Goal: Navigation & Orientation: Go to known website

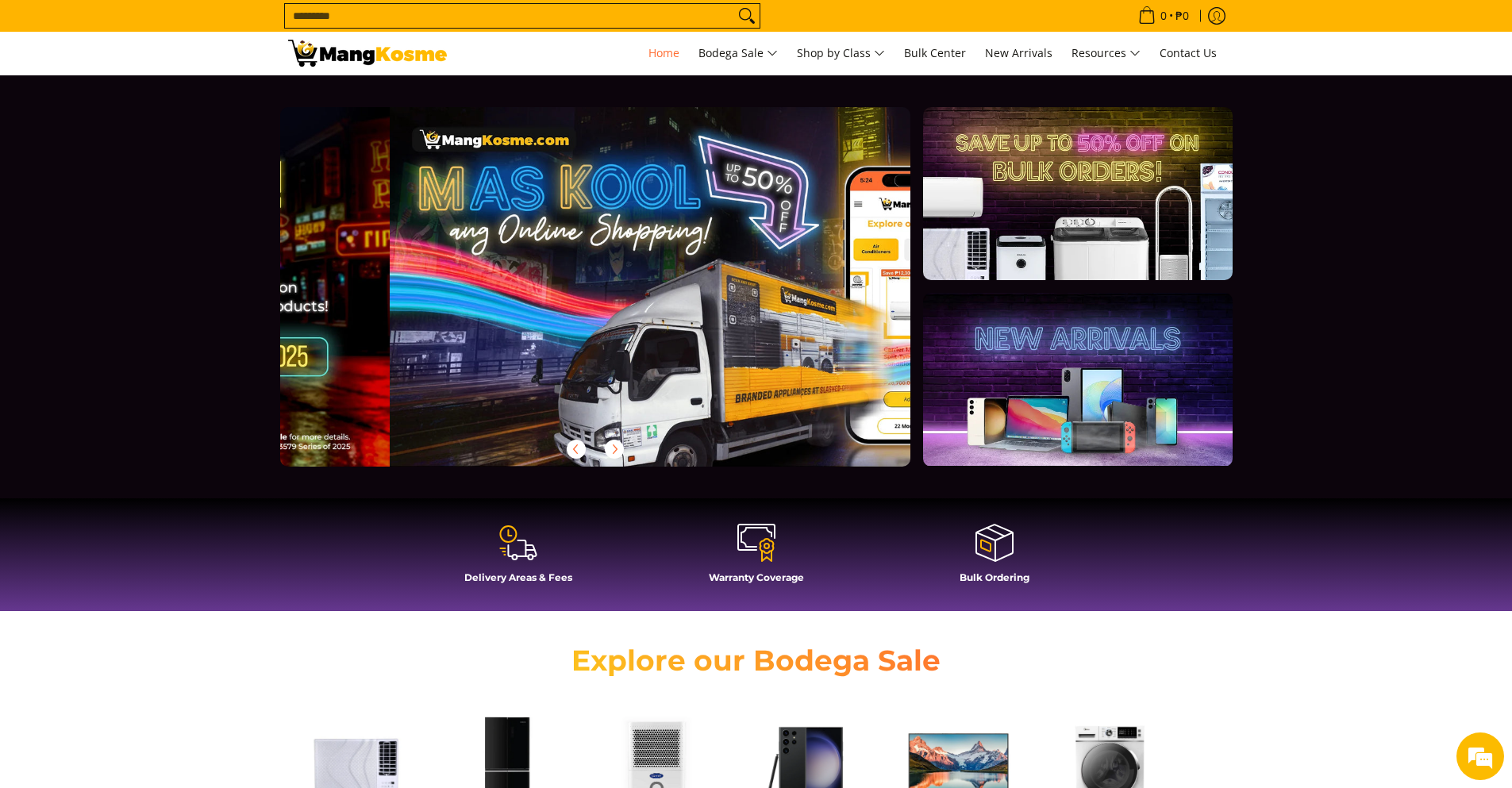
scroll to position [0, 631]
